Goal: Task Accomplishment & Management: Use online tool/utility

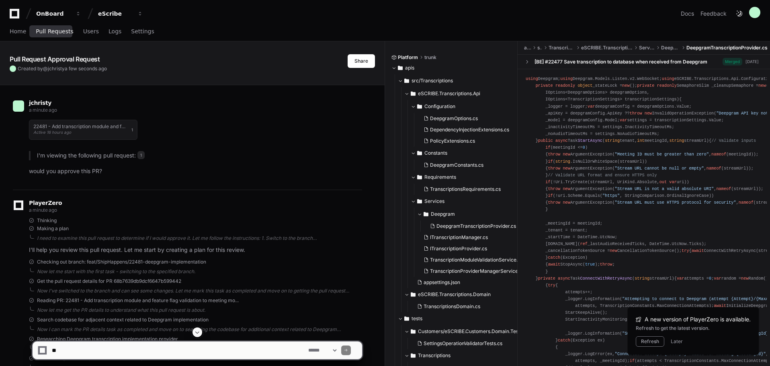
click at [60, 33] on span "Pull Requests" at bounding box center [54, 31] width 37 height 5
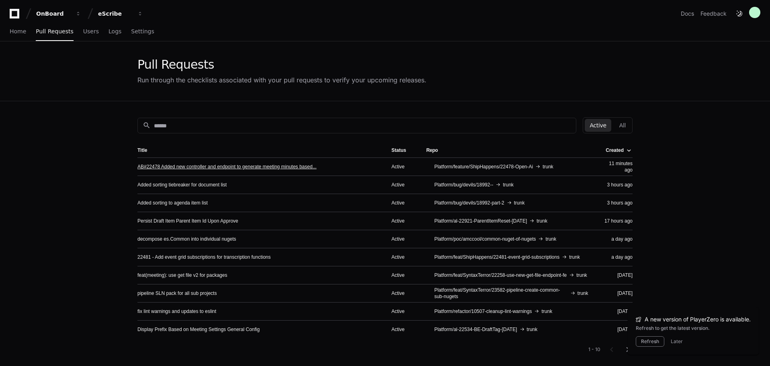
click at [209, 164] on link "AB#22478 Added new controller and endpoint to generate meeting minutes based..." at bounding box center [227, 167] width 179 height 6
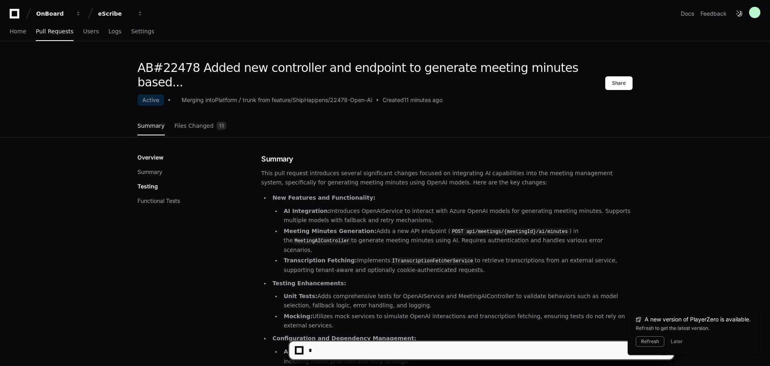
click at [347, 355] on textarea at bounding box center [483, 351] width 353 height 18
type textarea "*"
type textarea "**********"
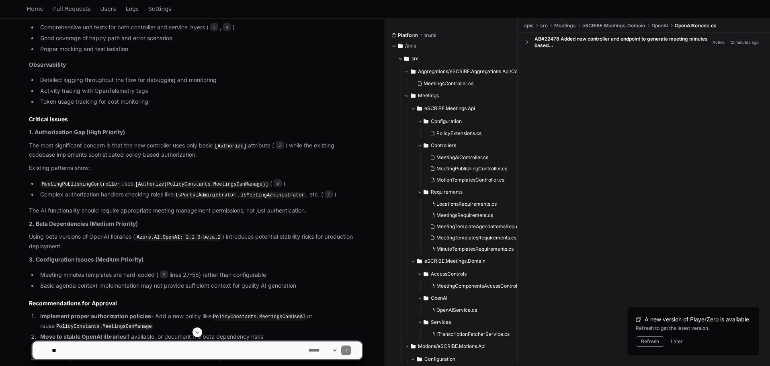
scroll to position [710, 0]
